Goal: Check status: Check status

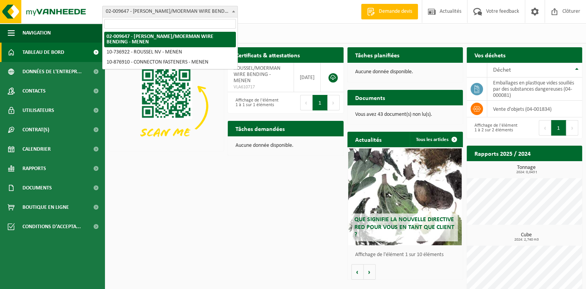
click at [152, 14] on span "02-009647 - [PERSON_NAME]/MOERMAN WIRE BENDING - MENEN" at bounding box center [170, 11] width 135 height 11
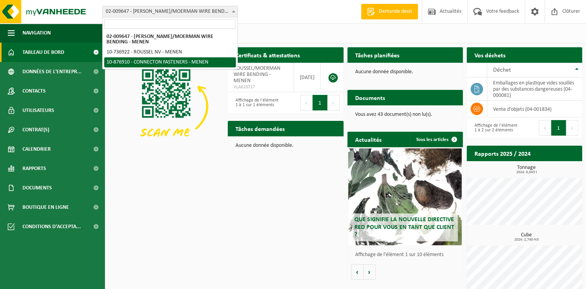
select select "107749"
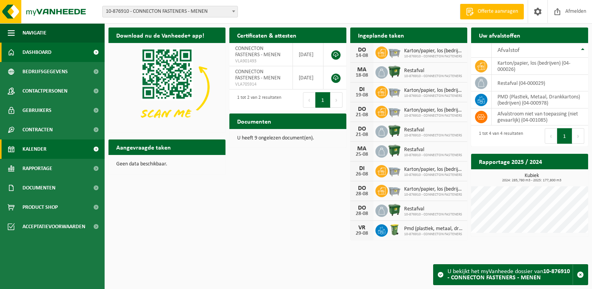
click at [30, 148] on span "Kalender" at bounding box center [34, 149] width 24 height 19
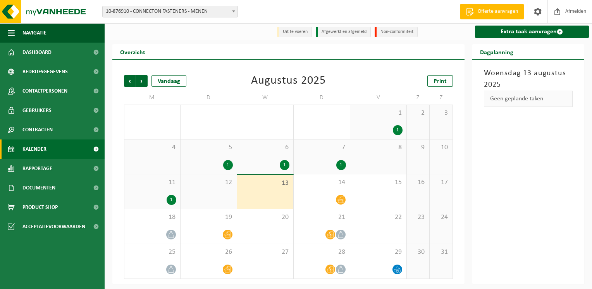
click at [212, 192] on div "12" at bounding box center [209, 191] width 56 height 34
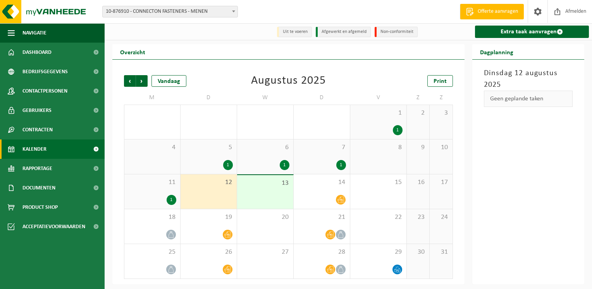
click at [267, 193] on div "13" at bounding box center [265, 192] width 56 height 34
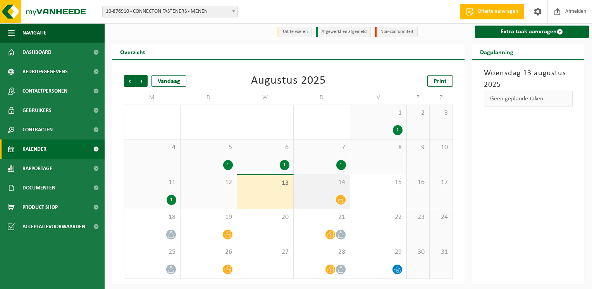
click at [313, 196] on div at bounding box center [322, 200] width 48 height 10
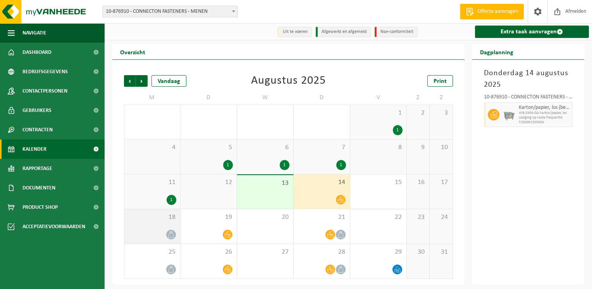
click at [165, 236] on div at bounding box center [152, 234] width 48 height 10
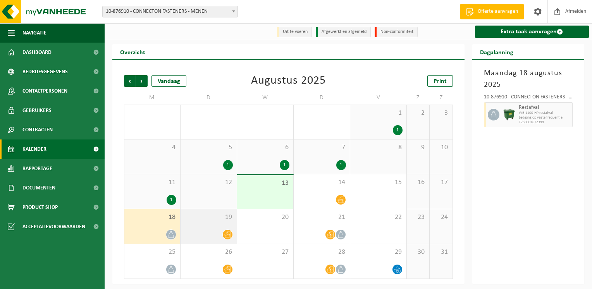
click at [214, 224] on div "19" at bounding box center [209, 226] width 56 height 34
